Goal: Task Accomplishment & Management: Complete application form

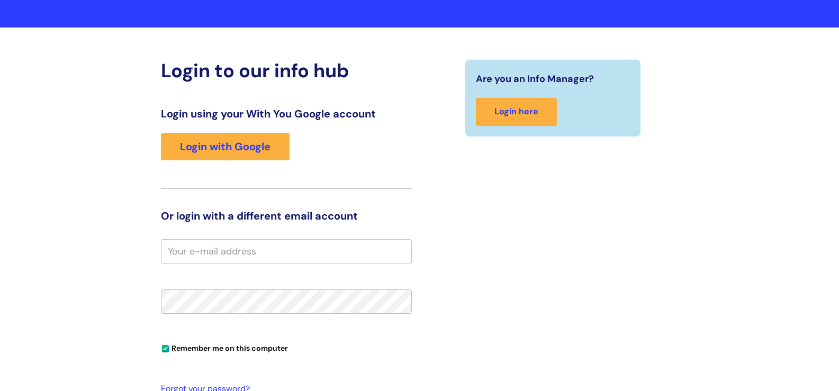
scroll to position [53, 0]
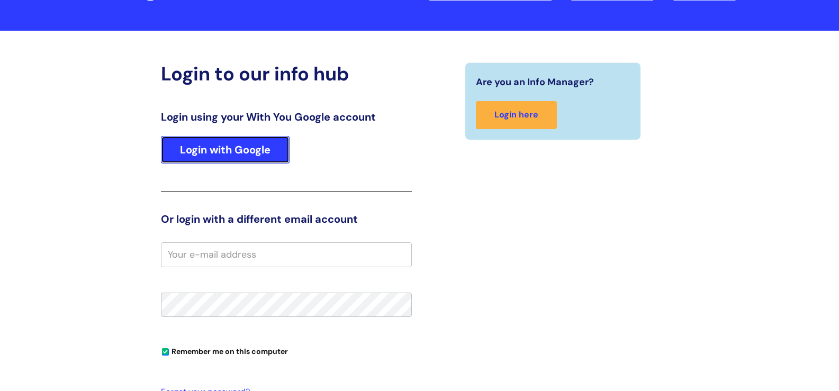
click at [247, 151] on link "Login with Google" at bounding box center [225, 150] width 129 height 28
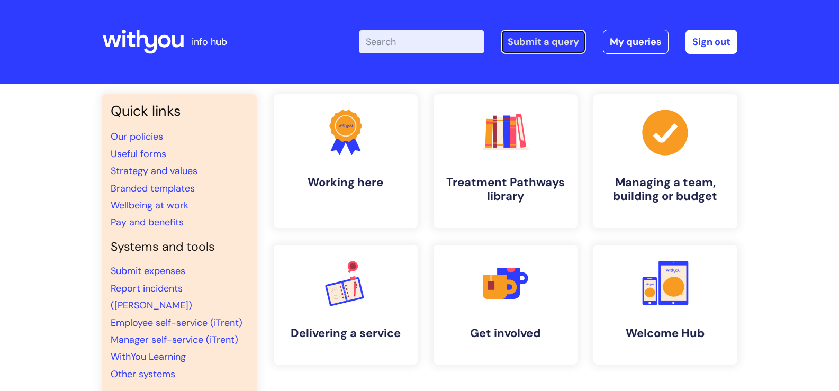
click at [545, 40] on link "Submit a query" at bounding box center [543, 42] width 85 height 24
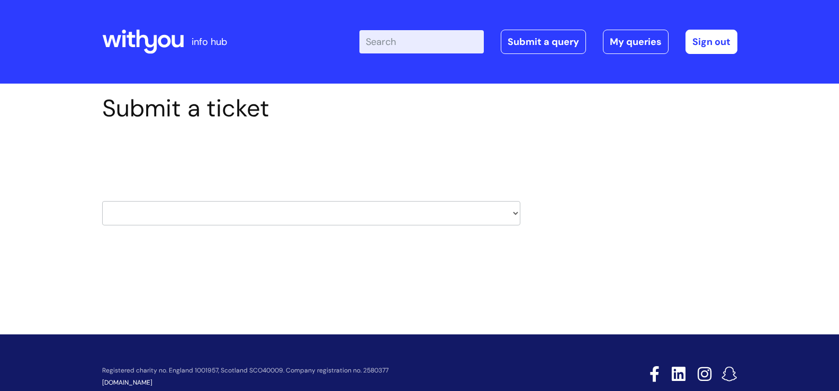
click at [514, 212] on select "HR / People IT and Support Clinical Drug Alerts Finance Accounts Data Support T…" at bounding box center [311, 213] width 418 height 24
select select "it_and_support"
click at [102, 201] on select "HR / People IT and Support Clinical Drug Alerts Finance Accounts Data Support T…" at bounding box center [311, 213] width 418 height 24
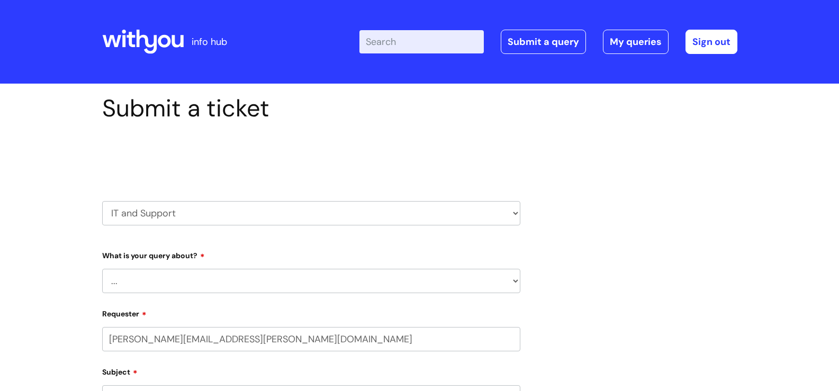
select select "80004418201"
click at [515, 278] on select "... Mobile Phone Reset & MFA Accounts, Starters and Leavers IT Hardware issue I…" at bounding box center [311, 281] width 418 height 24
select select "I need help logging in"
click at [102, 269] on select "... Mobile Phone Reset & MFA Accounts, Starters and Leavers IT Hardware issue I…" at bounding box center [311, 281] width 418 height 24
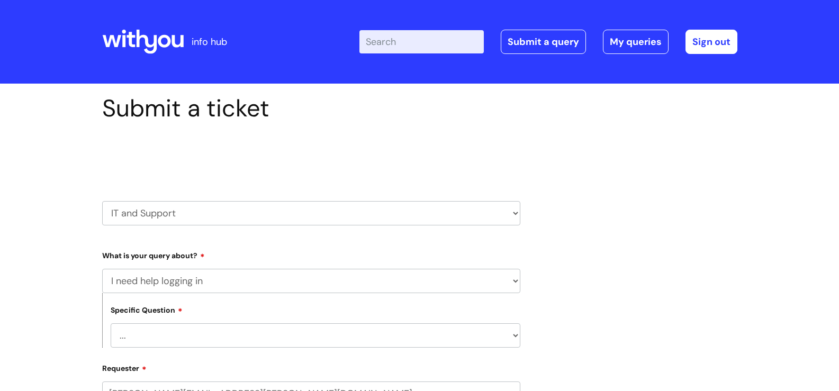
click at [513, 334] on select "... I need help logging into my laptop/chromebook I need access or help logging…" at bounding box center [316, 335] width 410 height 24
select select "I need access or help logging into a system, including Single Sign On"
click at [111, 323] on select "... I need help logging into my laptop/chromebook I need access or help logging…" at bounding box center [316, 335] width 410 height 24
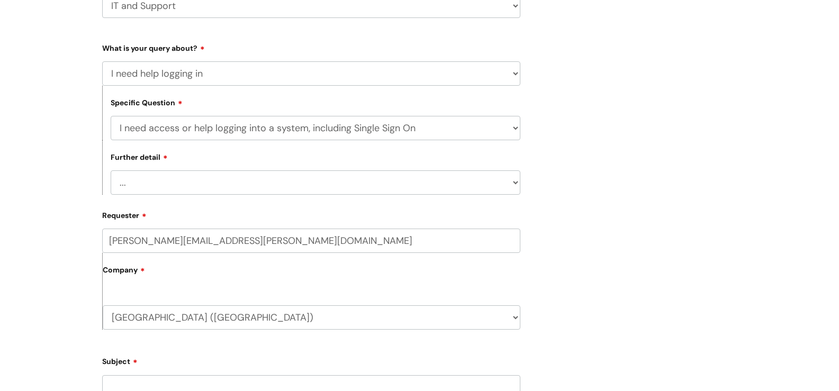
scroll to position [212, 0]
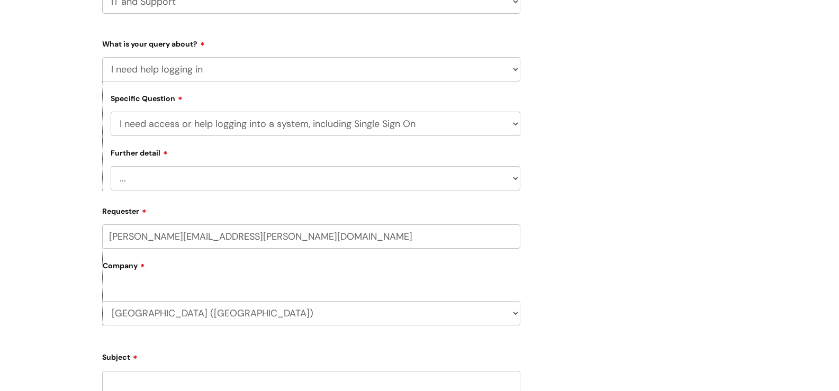
click at [517, 175] on select "... Nebula Halo IT Portal PCMIS Ulysses iTrent CJSM NHS email Summary Care Reco…" at bounding box center [316, 178] width 410 height 24
select select "WithYou Learning"
click at [111, 166] on select "... Nebula Halo IT Portal PCMIS Ulysses iTrent CJSM NHS email Summary Care Reco…" at bounding box center [316, 178] width 410 height 24
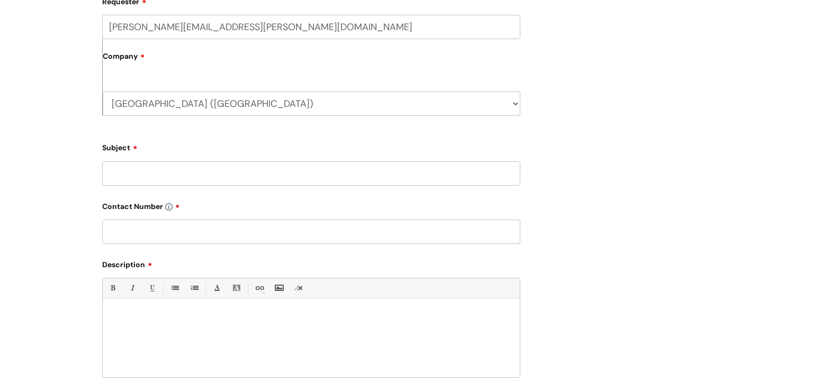
scroll to position [423, 0]
click at [225, 175] on input "Subject" at bounding box center [311, 171] width 418 height 24
type input "l"
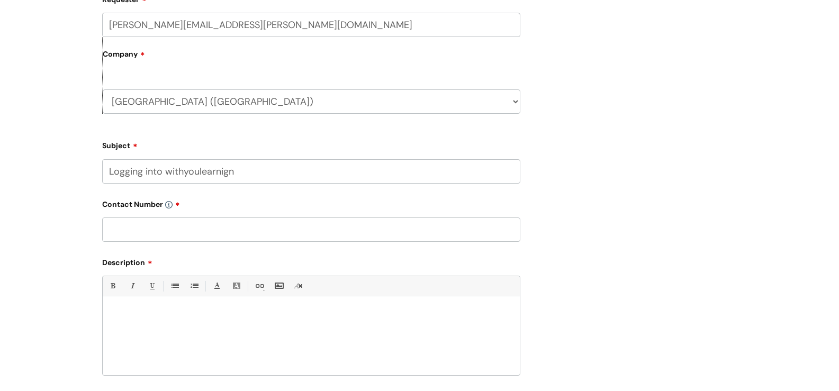
type input "Logging into withyoulearnign"
click at [147, 227] on input "text" at bounding box center [311, 229] width 418 height 24
type input "01724 857633"
click at [138, 305] on div at bounding box center [311, 338] width 417 height 73
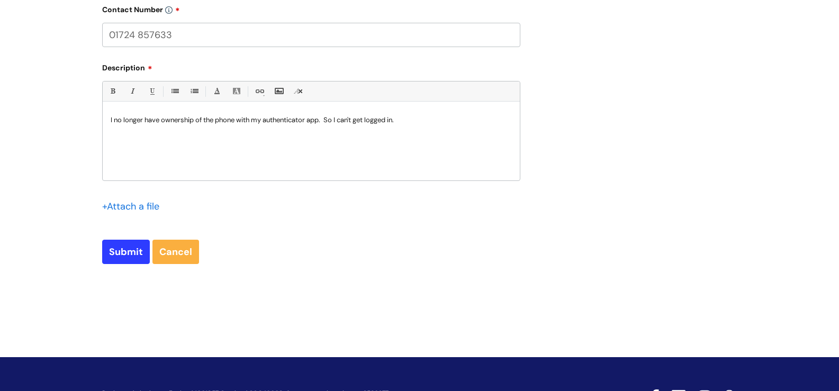
scroll to position [669, 0]
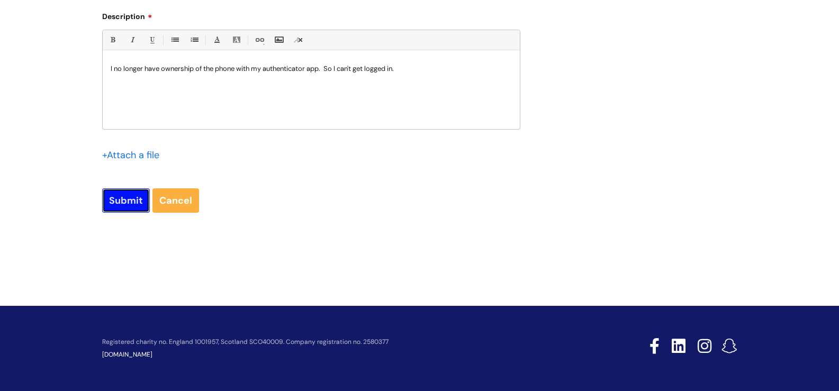
click at [132, 197] on input "Submit" at bounding box center [126, 200] width 48 height 24
type input "Please Wait..."
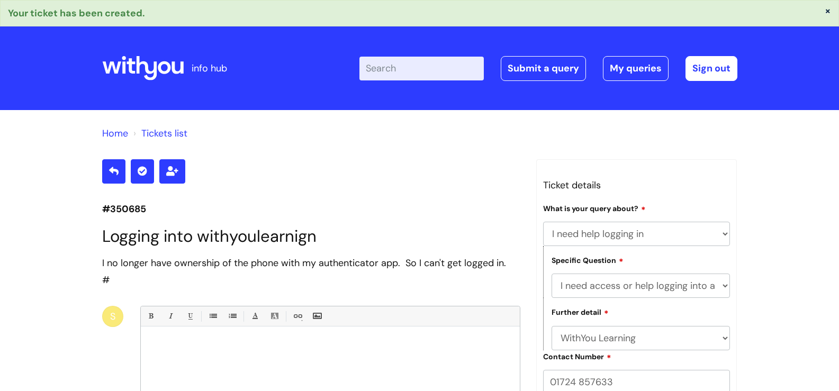
select select "I need help logging in"
select select "I need access or help logging into a system, including Single Sign On"
select select "WithYou Learning"
